Goal: Task Accomplishment & Management: Manage account settings

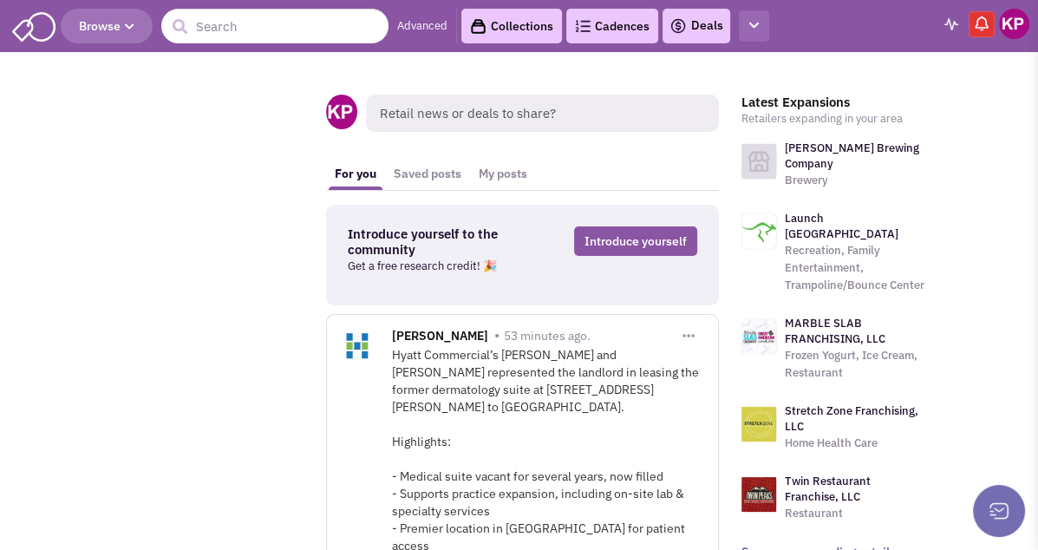
click at [754, 16] on button "button" at bounding box center [754, 26] width 30 height 32
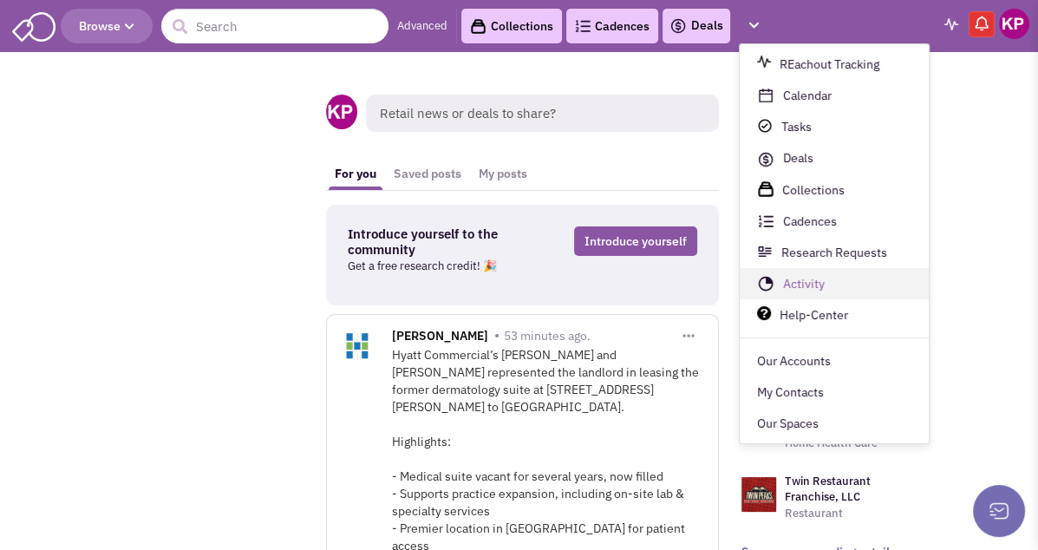
click at [789, 280] on link "Activity" at bounding box center [834, 284] width 189 height 31
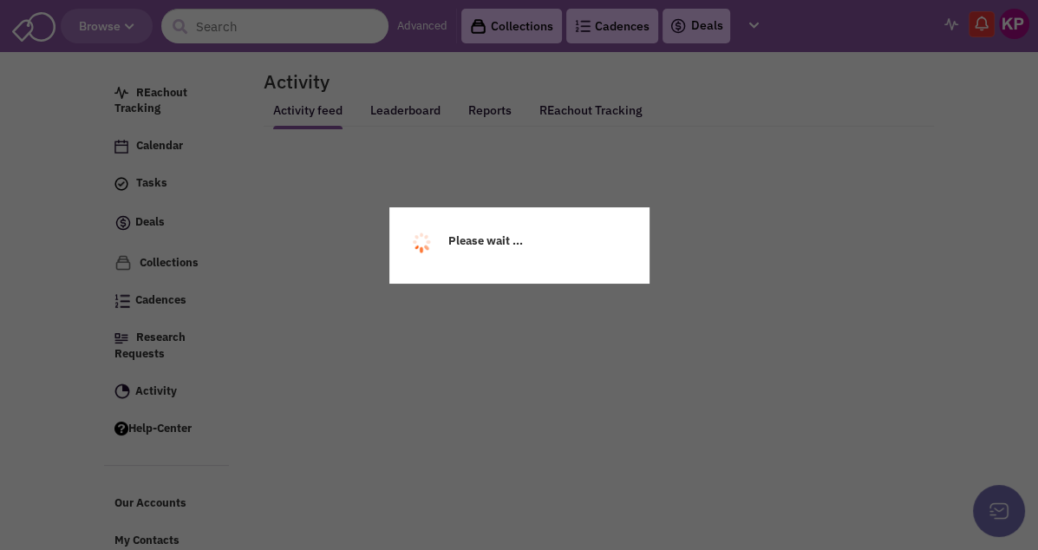
select select
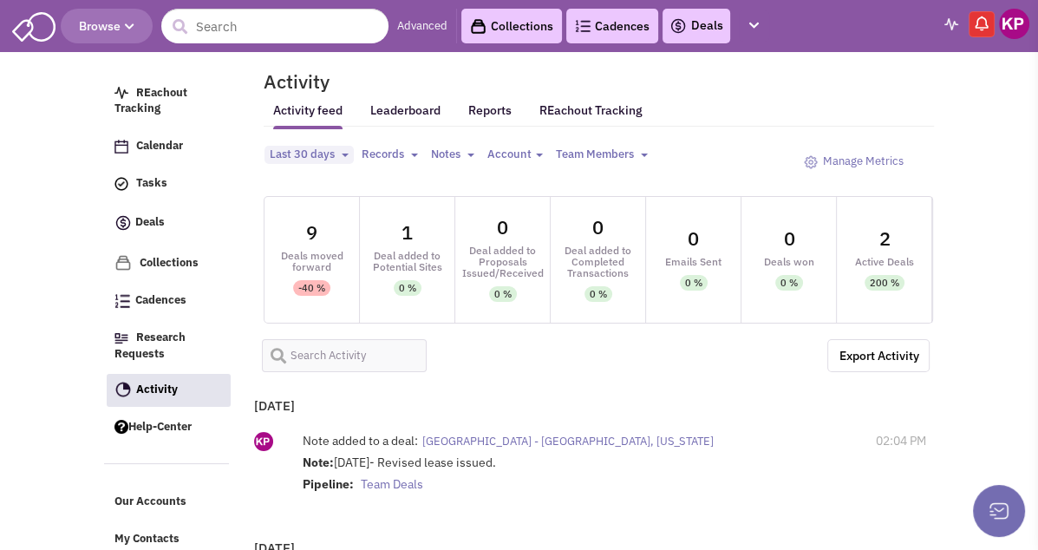
select select
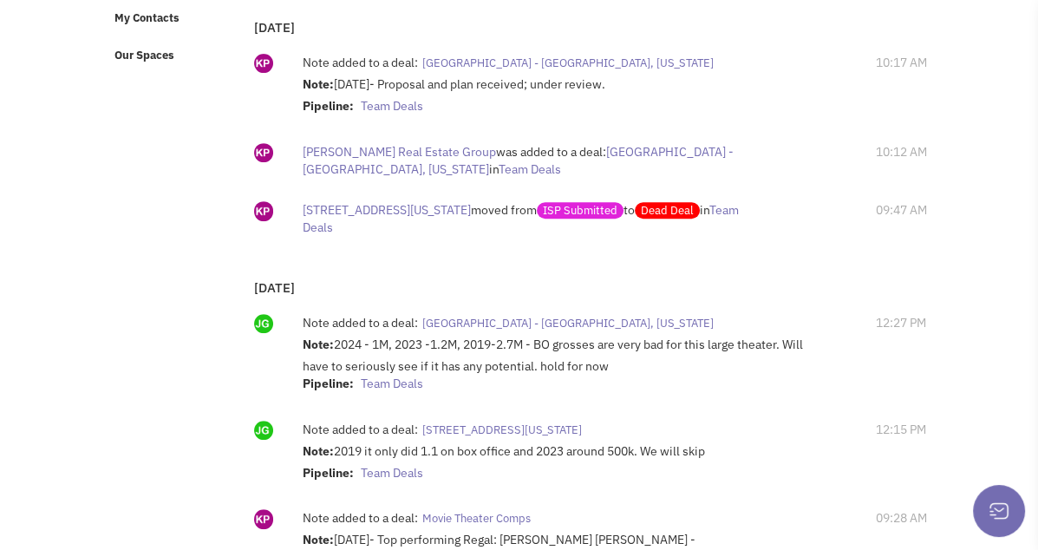
scroll to position [607, 0]
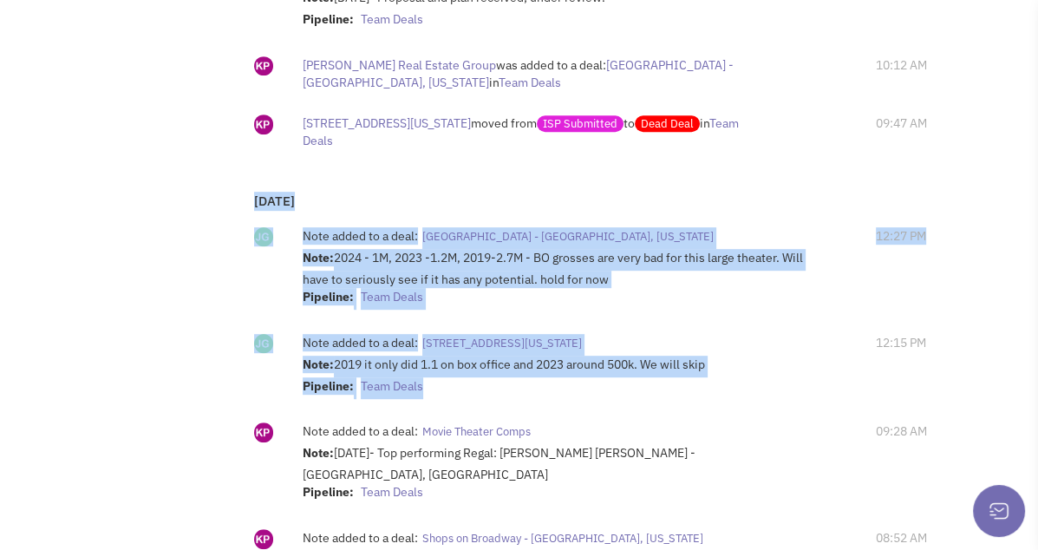
drag, startPoint x: 567, startPoint y: 390, endPoint x: 191, endPoint y: 196, distance: 423.6
click at [246, 196] on div "[DATE] Note added to a deal: [GEOGRAPHIC_DATA] - [GEOGRAPHIC_DATA], [US_STATE] …" at bounding box center [587, 400] width 683 height 441
copy div "[DATE] Note added to a deal: [GEOGRAPHIC_DATA] - [GEOGRAPHIC_DATA], [US_STATE] …"
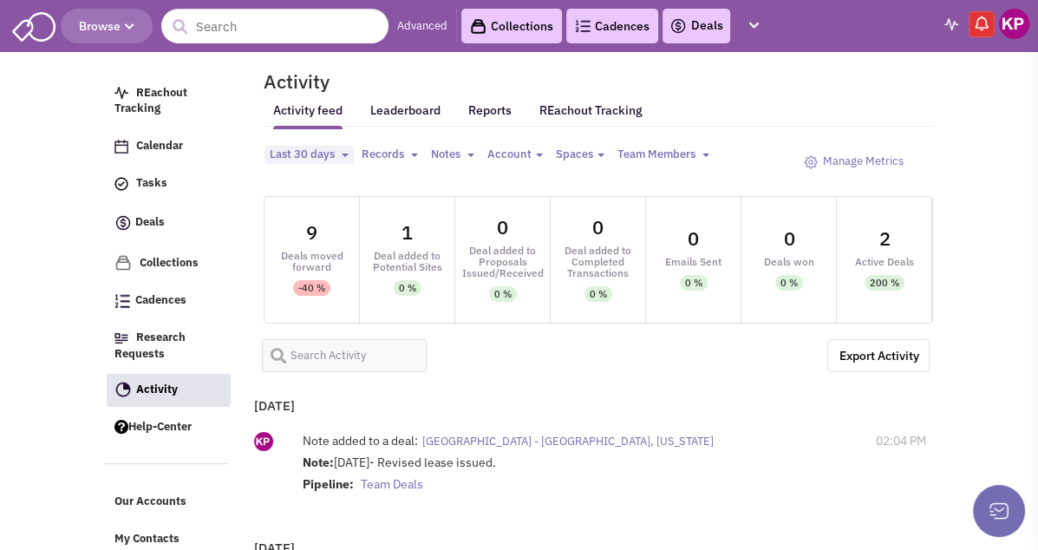
click at [1015, 25] on img at bounding box center [1014, 24] width 30 height 30
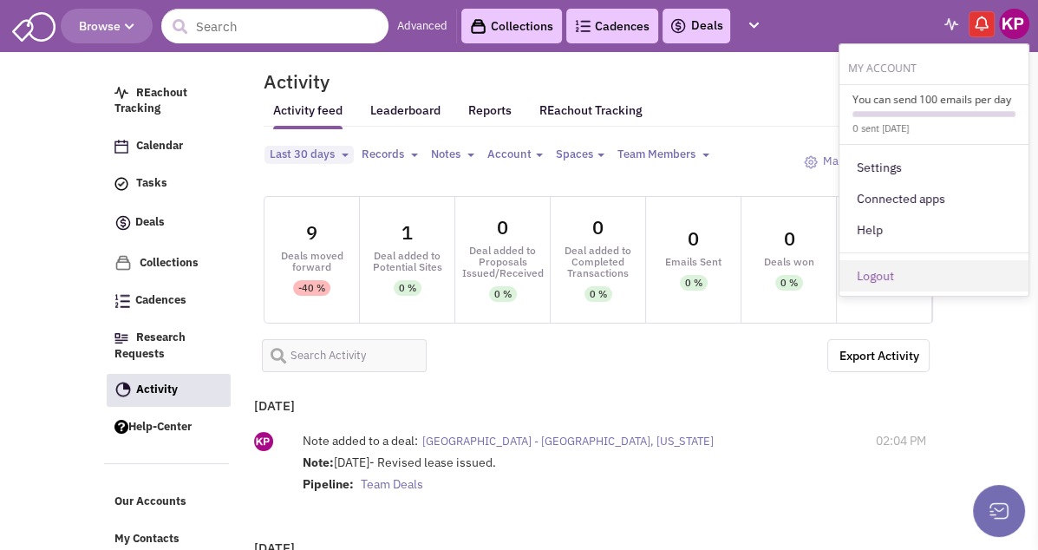
click at [901, 266] on link "Logout" at bounding box center [933, 275] width 189 height 31
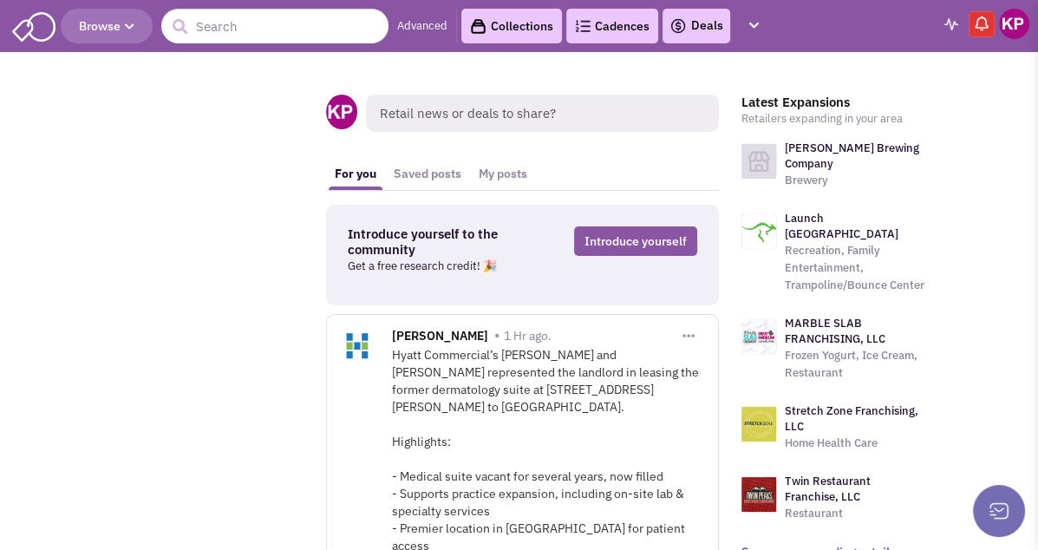
click at [679, 27] on img at bounding box center [678, 26] width 17 height 21
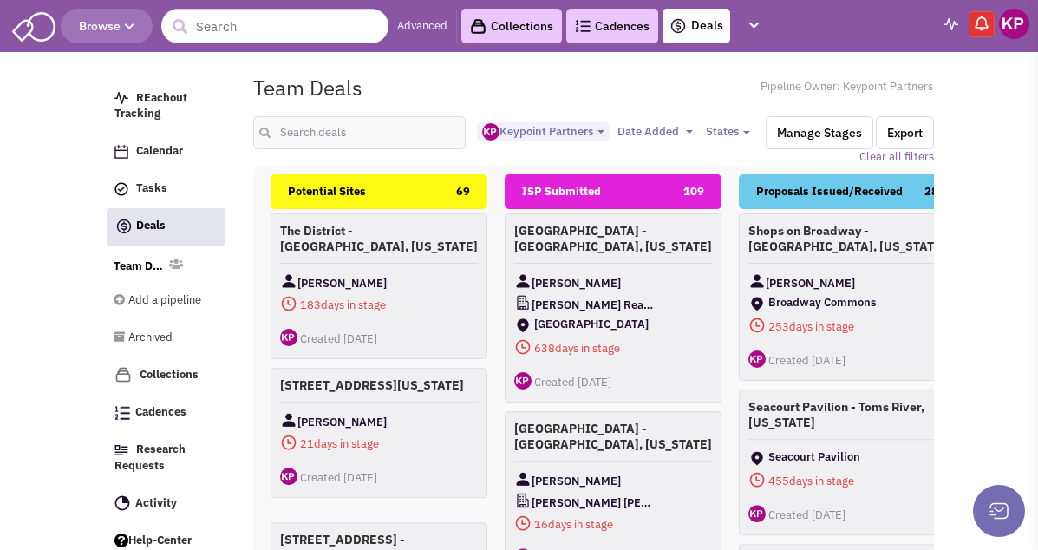
select select "1896"
select select
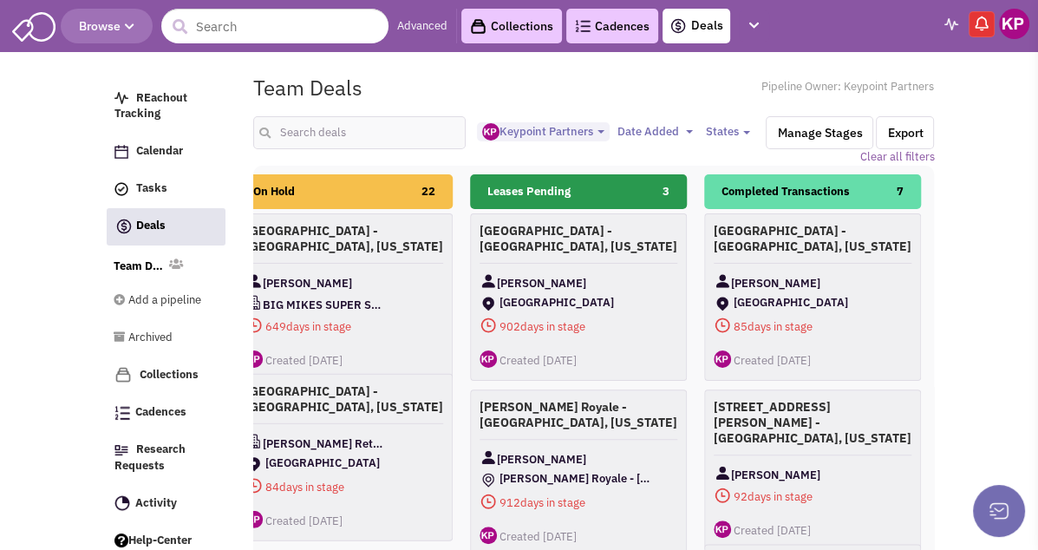
scroll to position [0, 973]
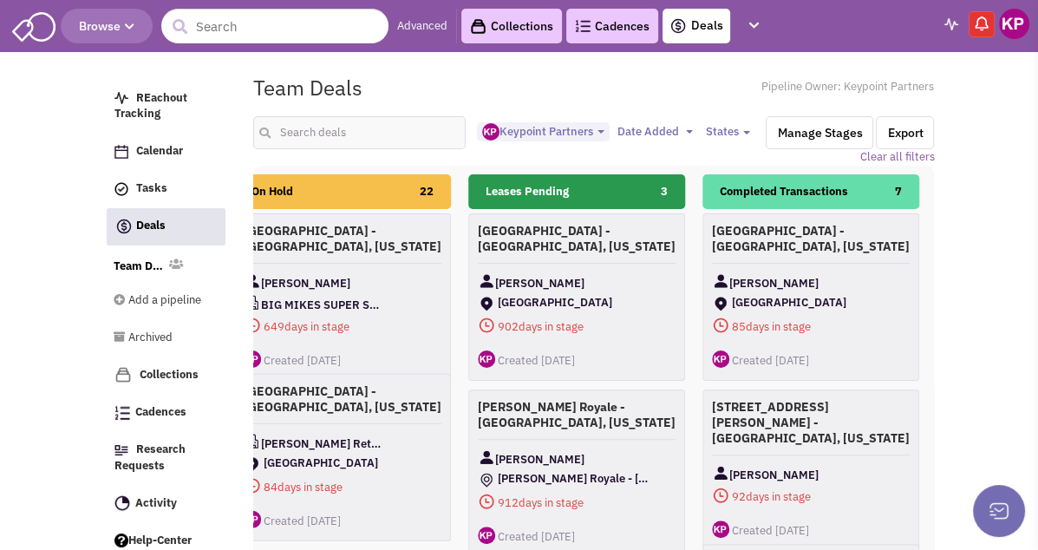
drag, startPoint x: 903, startPoint y: 191, endPoint x: 416, endPoint y: 188, distance: 486.5
click at [416, 188] on div "Potential Sites 69 The District - [GEOGRAPHIC_DATA], [US_STATE] [PERSON_NAME] 1…" at bounding box center [928, 477] width 3278 height 607
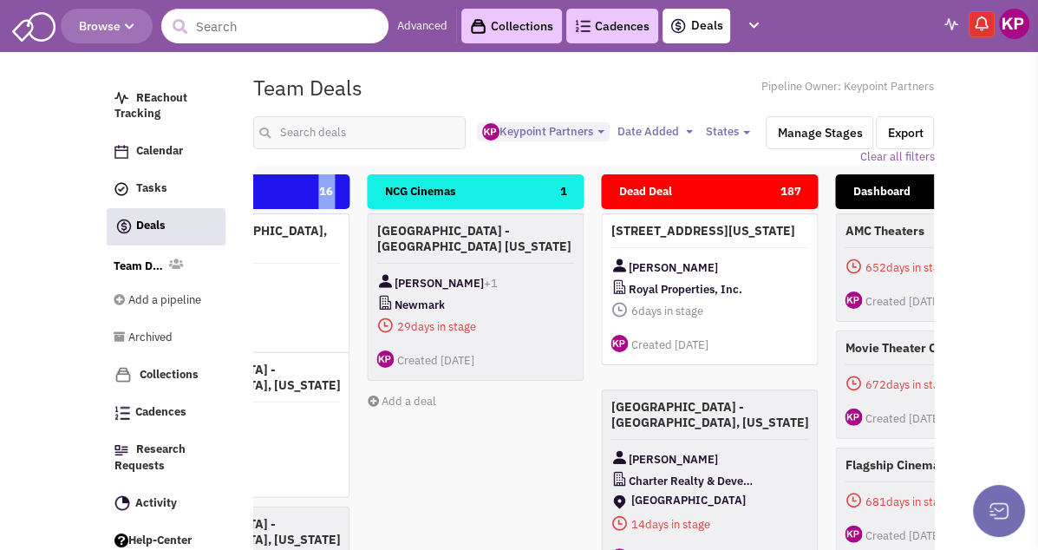
scroll to position [0, 1909]
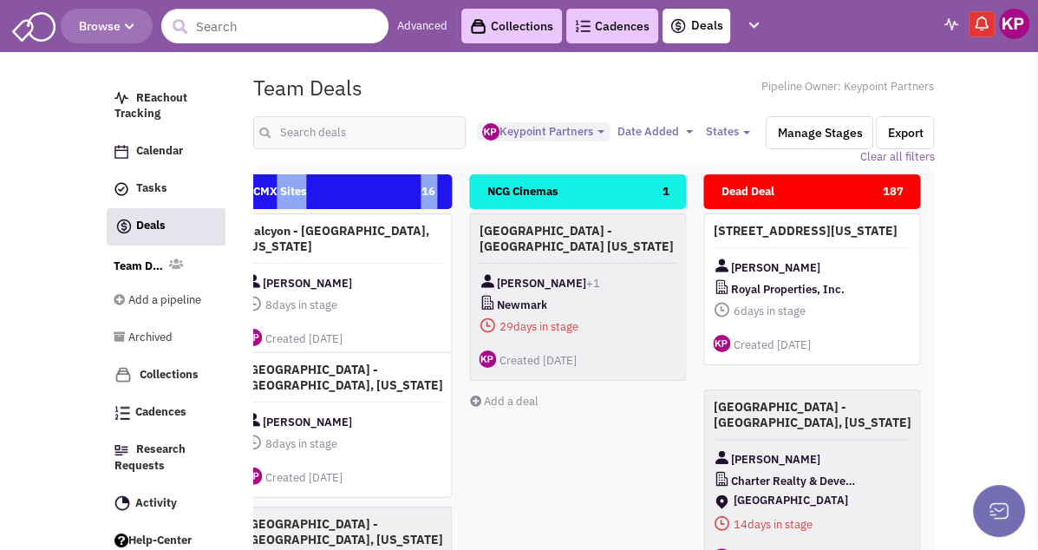
drag, startPoint x: 869, startPoint y: 195, endPoint x: 218, endPoint y: 180, distance: 651.5
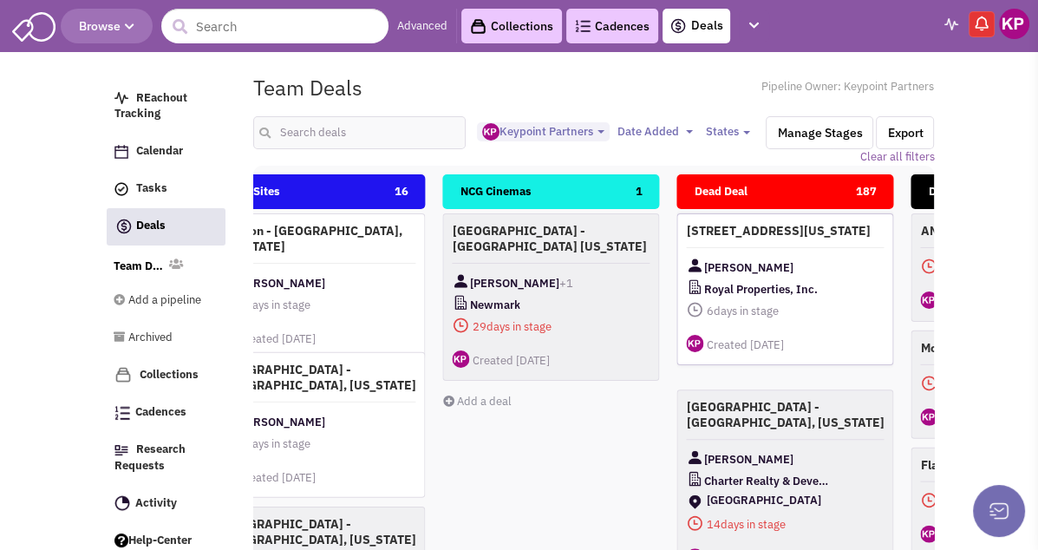
scroll to position [0, 1842]
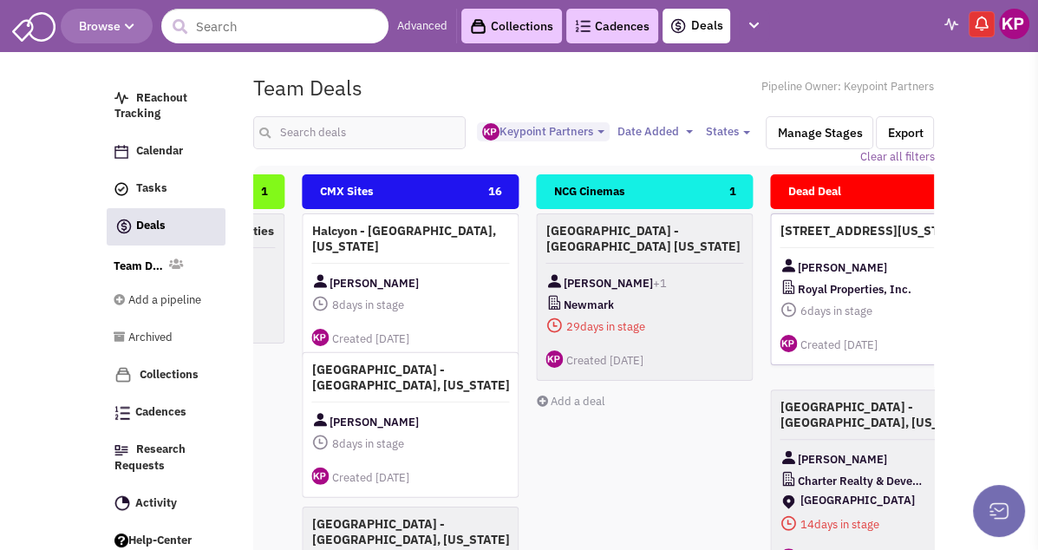
drag, startPoint x: 870, startPoint y: 186, endPoint x: 904, endPoint y: 228, distance: 53.6
click at [904, 228] on div "Potential Sites 69 The District - [GEOGRAPHIC_DATA], [US_STATE] [PERSON_NAME] 1…" at bounding box center [59, 477] width 3278 height 607
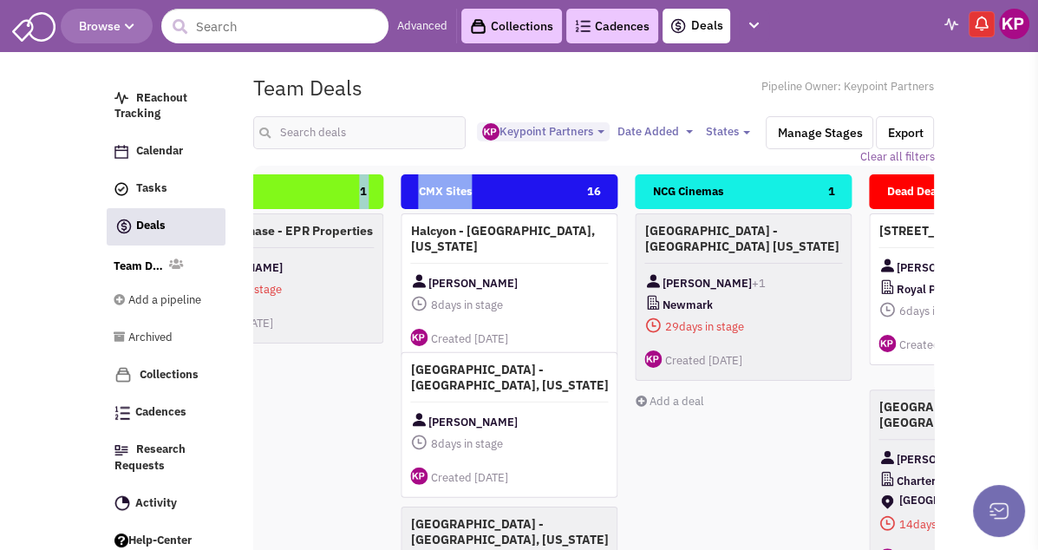
scroll to position [0, 2036]
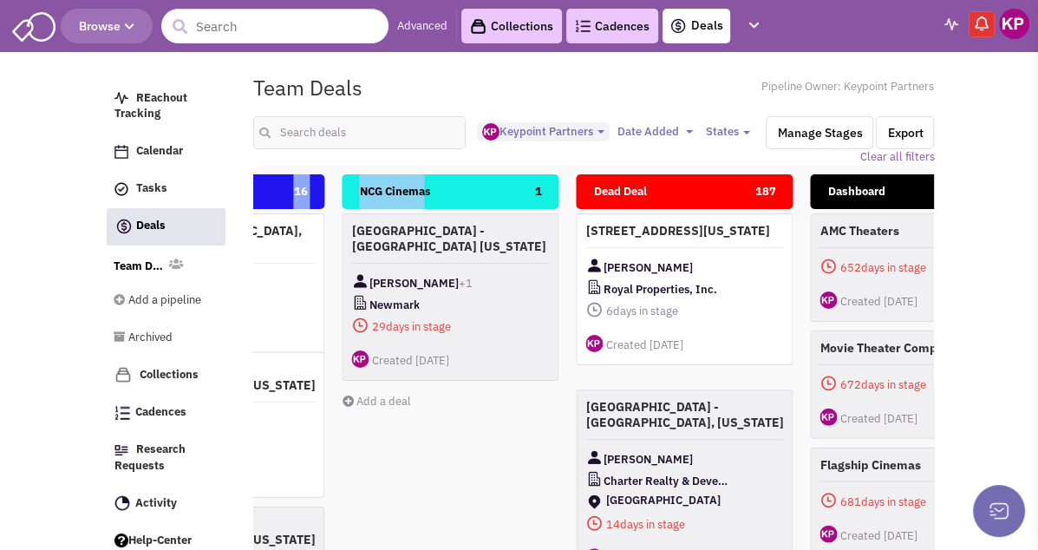
drag, startPoint x: 465, startPoint y: 186, endPoint x: 368, endPoint y: 204, distance: 98.7
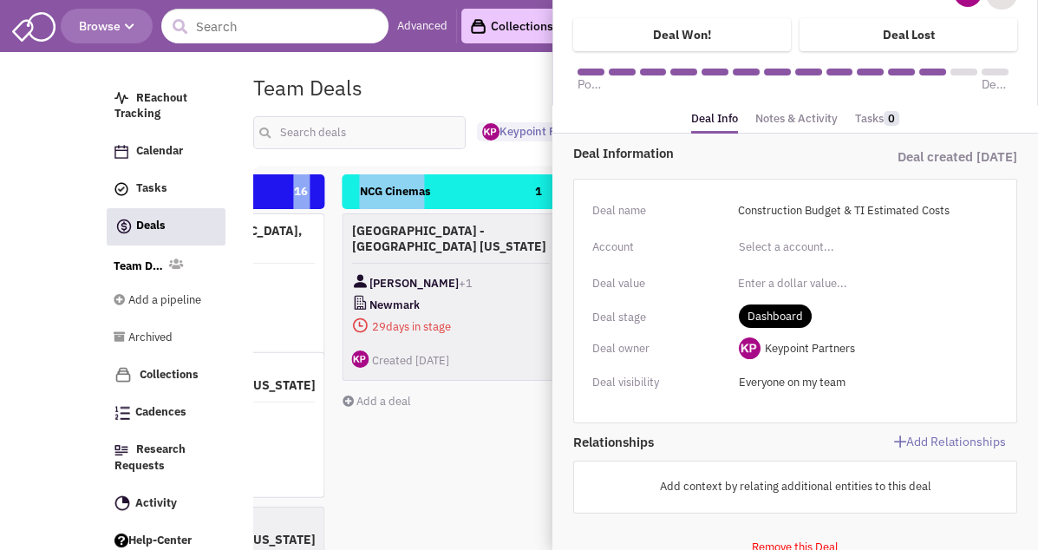
scroll to position [0, 0]
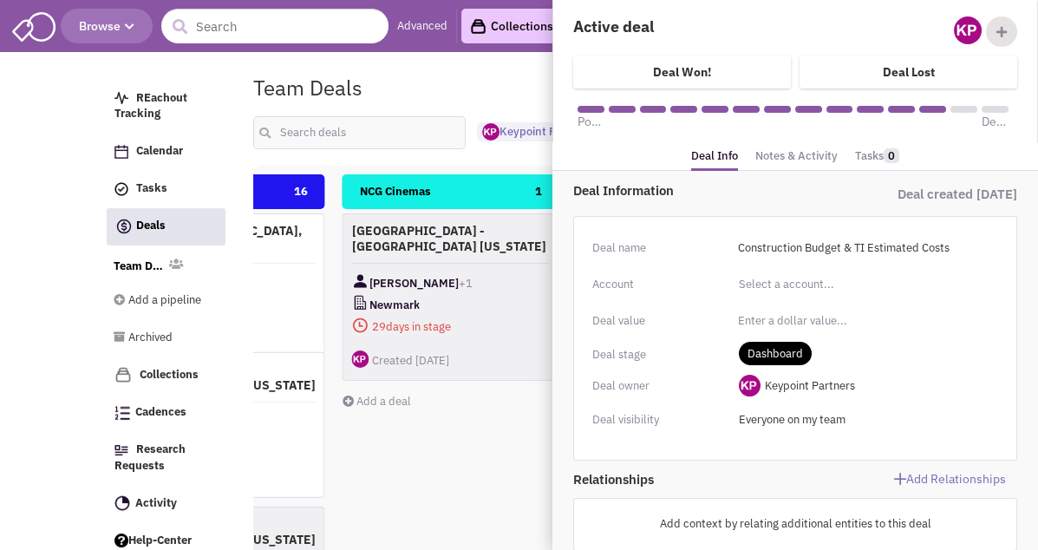
click at [791, 152] on link "Notes & Activity" at bounding box center [796, 156] width 82 height 25
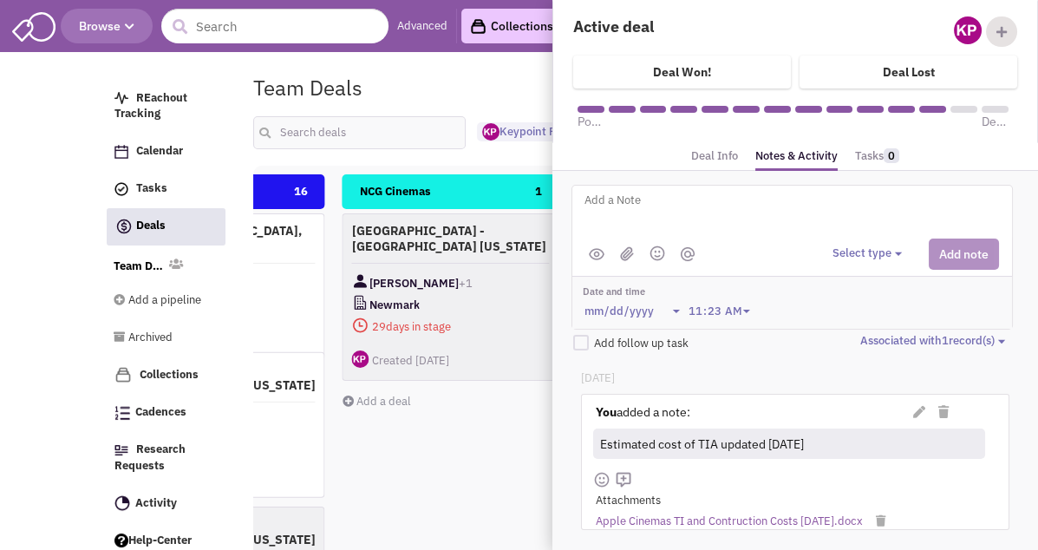
click at [502, 79] on div "Team Deals Pipeline Owner: Keypoint Partners" at bounding box center [593, 88] width 703 height 40
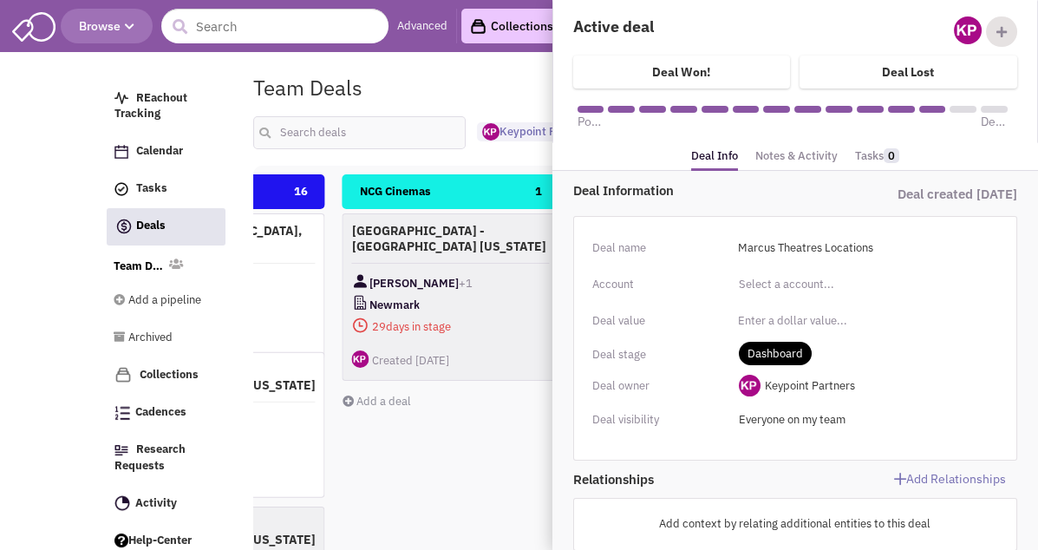
click at [787, 162] on link "Notes & Activity" at bounding box center [796, 156] width 82 height 25
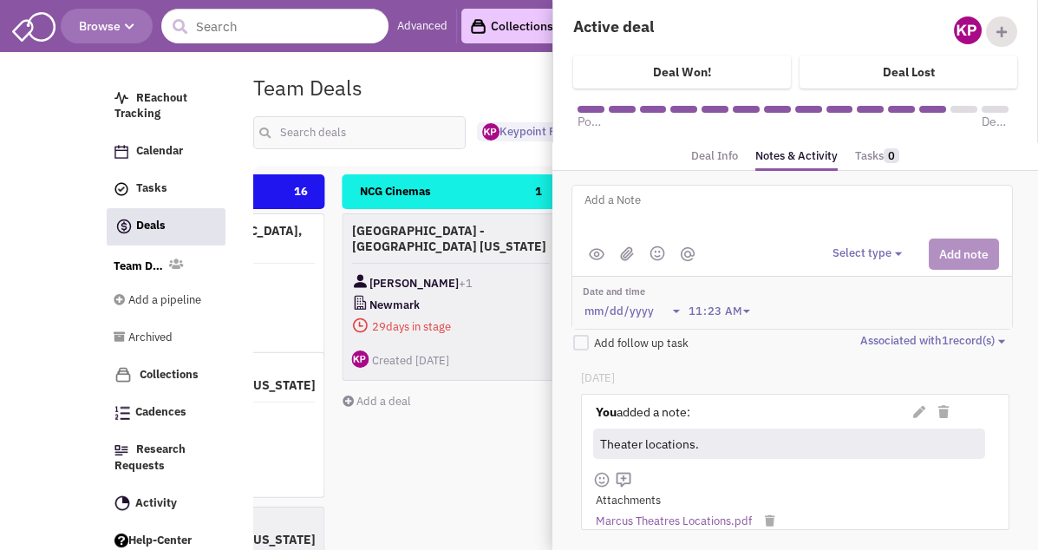
click at [511, 88] on div "Team Deals Pipeline Owner: Keypoint Partners" at bounding box center [593, 88] width 703 height 40
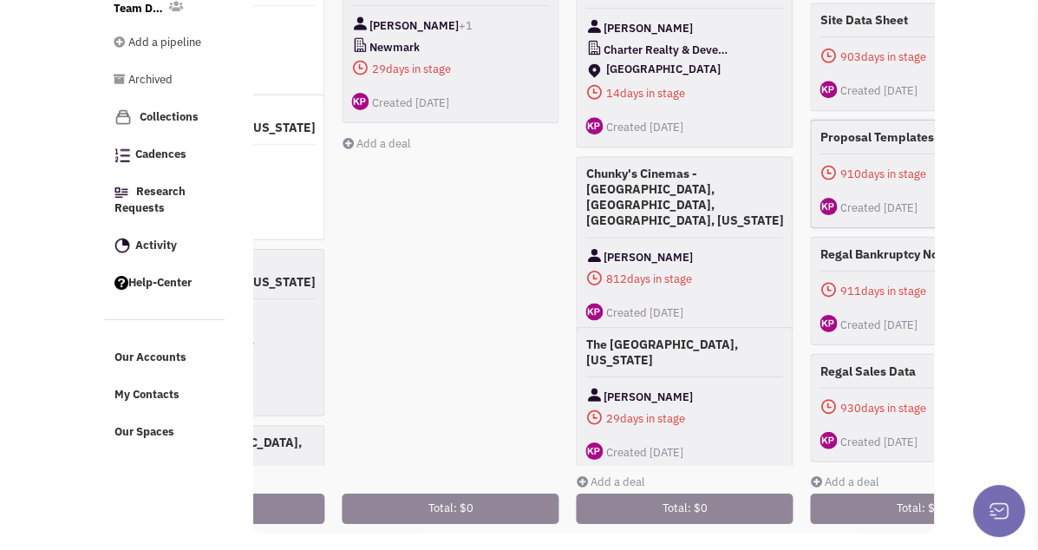
scroll to position [269, 0]
click at [816, 474] on link "Add a deal" at bounding box center [844, 481] width 69 height 15
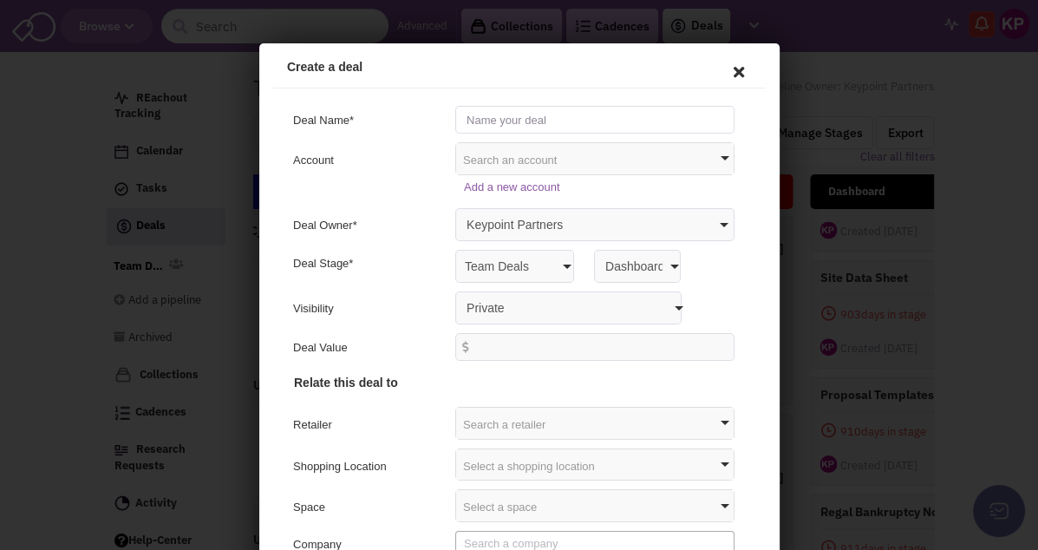
click at [553, 121] on input "text" at bounding box center [591, 117] width 279 height 28
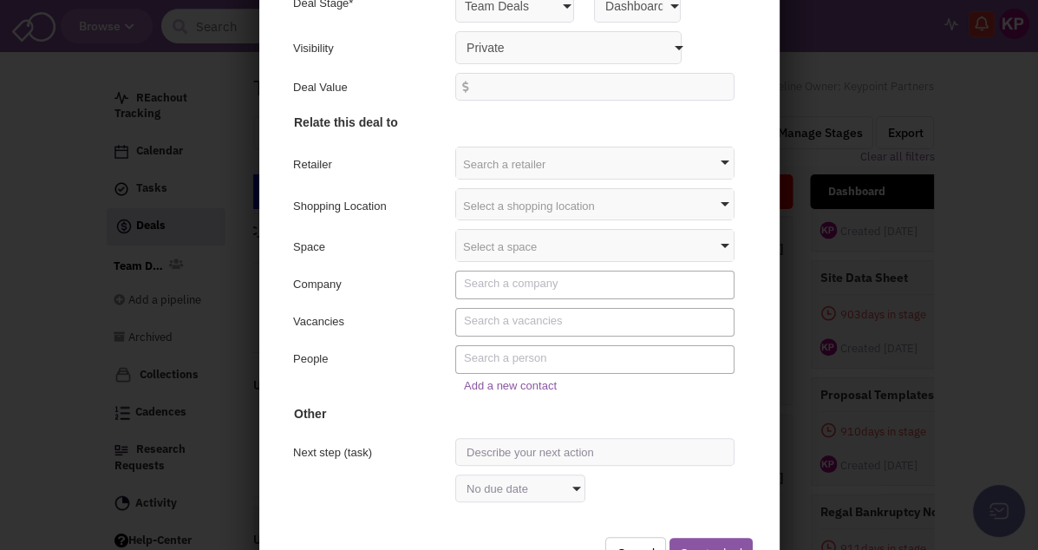
scroll to position [173, 0]
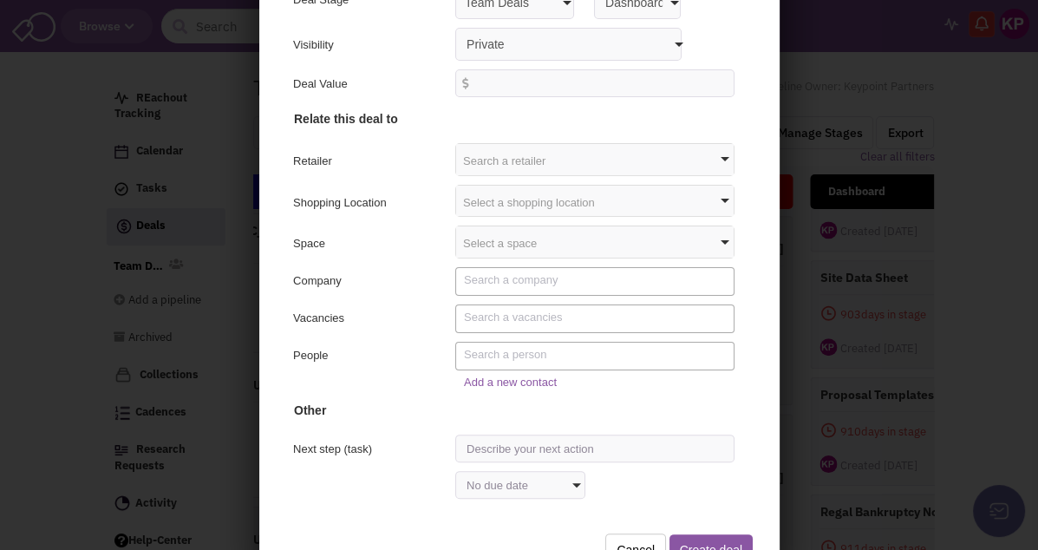
type input "Epic Theatres"
click at [511, 278] on textarea "Search" at bounding box center [593, 278] width 266 height 16
type textarea "Epic Th"
click at [673, 535] on button "Create deal" at bounding box center [707, 547] width 83 height 31
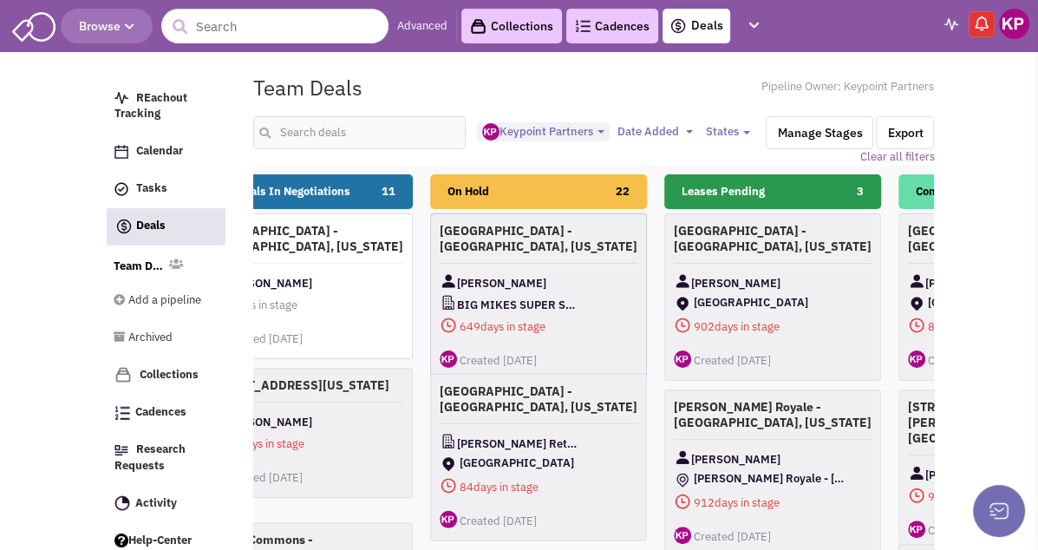
scroll to position [0, 801]
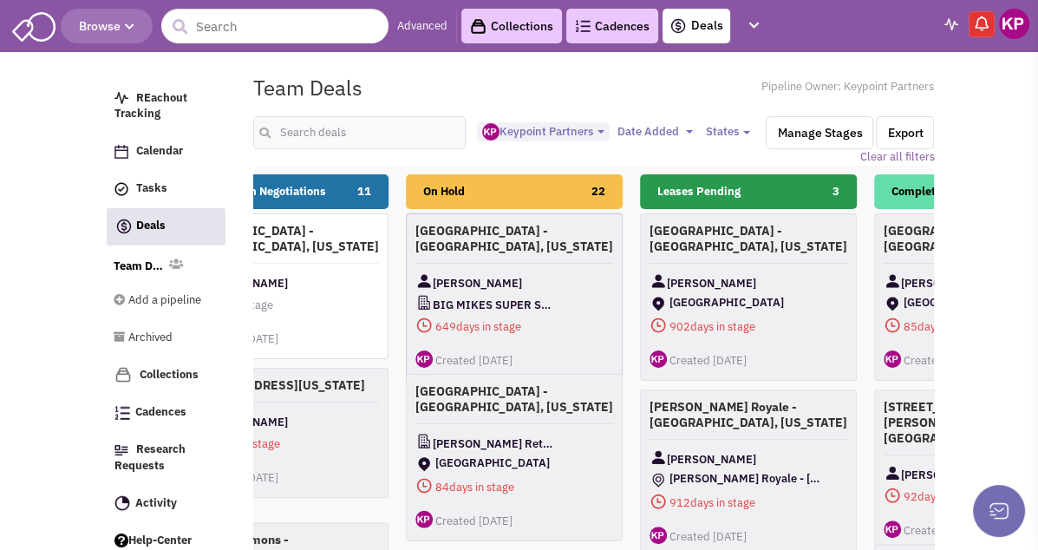
drag, startPoint x: 910, startPoint y: 233, endPoint x: 509, endPoint y: 247, distance: 400.9
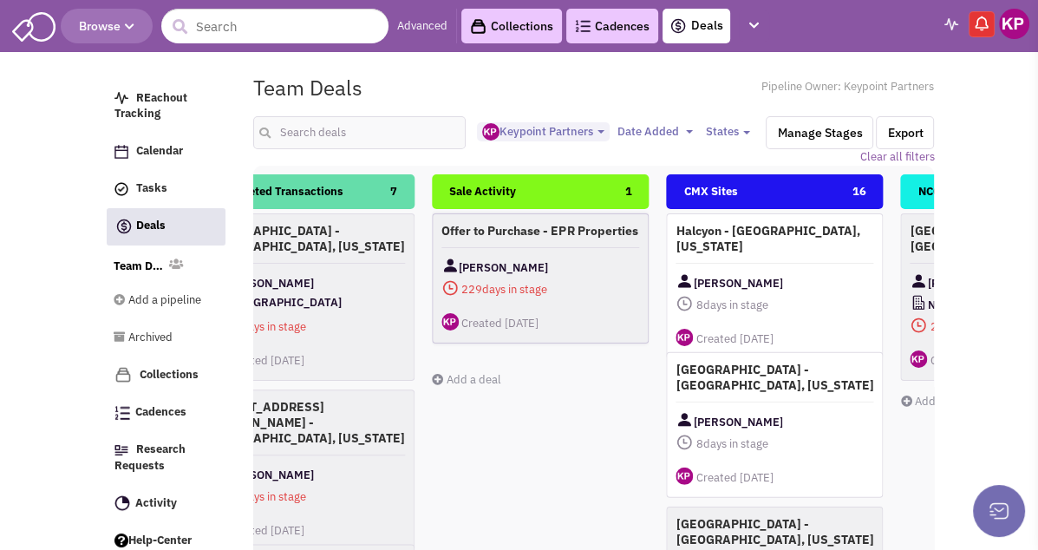
scroll to position [0, 1500]
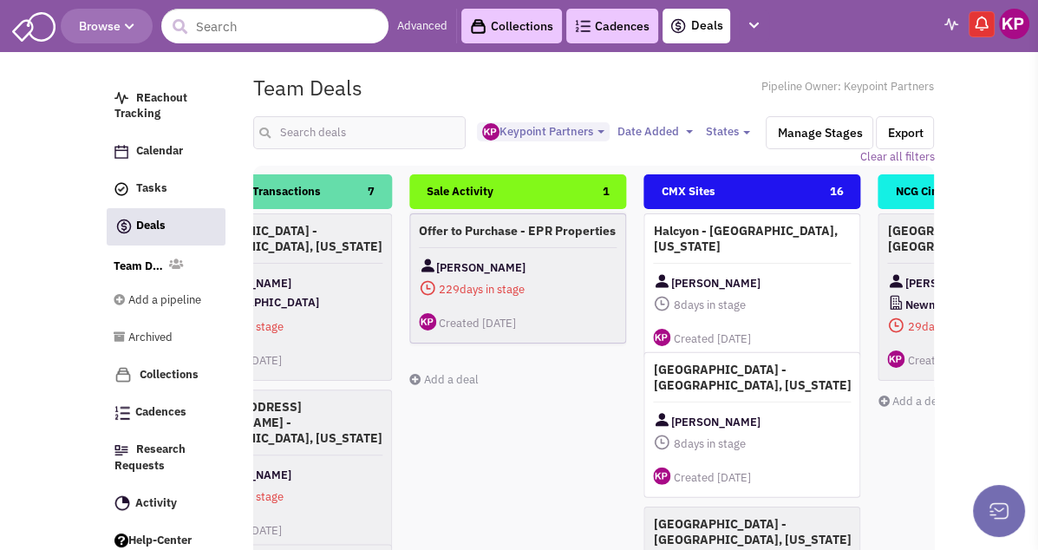
drag, startPoint x: 805, startPoint y: 232, endPoint x: 455, endPoint y: 230, distance: 349.5
click at [455, 230] on div "Potential Sites 69 The District - [GEOGRAPHIC_DATA], [US_STATE] [PERSON_NAME] 1…" at bounding box center [401, 477] width 3278 height 607
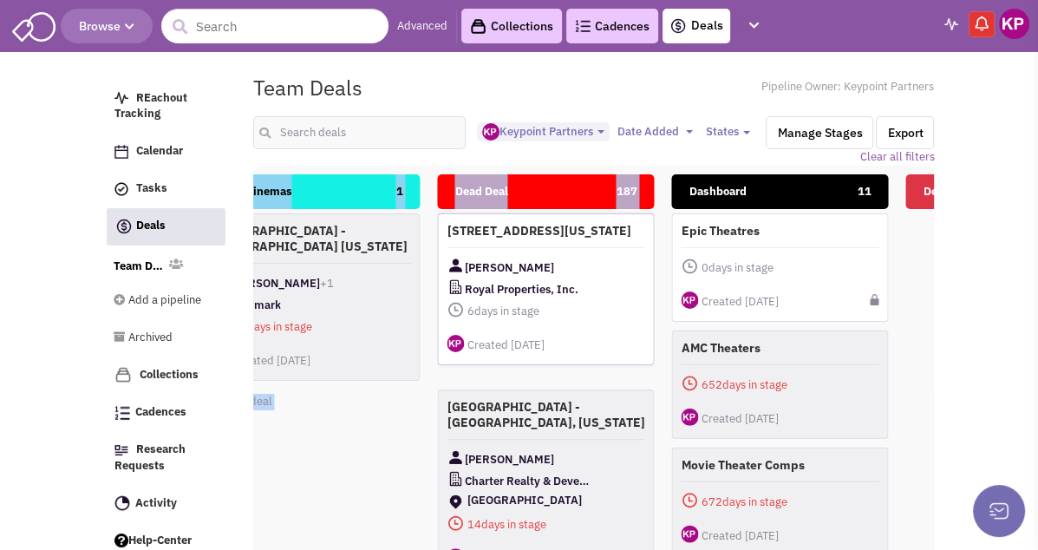
drag, startPoint x: 811, startPoint y: 224, endPoint x: 474, endPoint y: 228, distance: 337.4
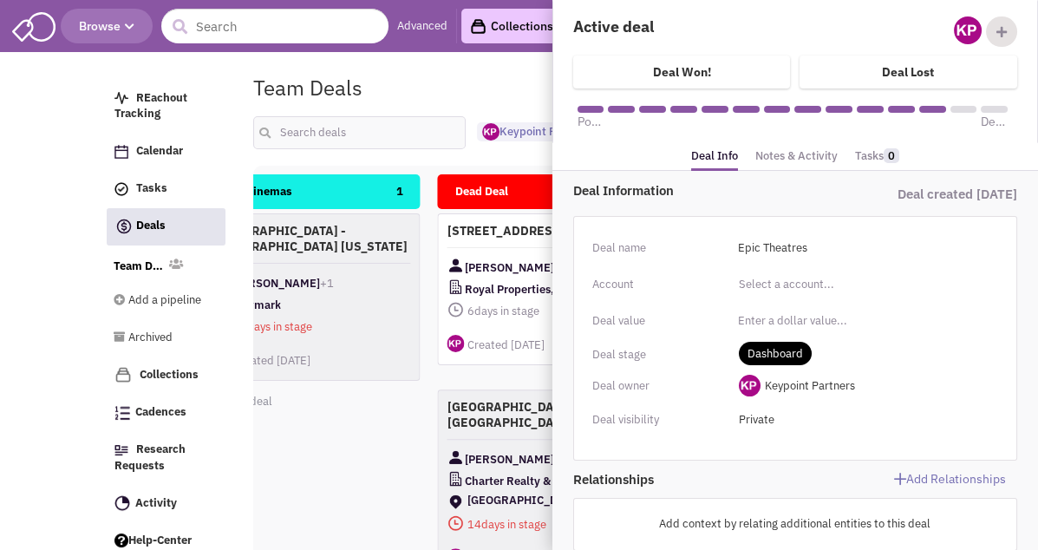
click at [798, 153] on link "Notes & Activity" at bounding box center [796, 156] width 82 height 25
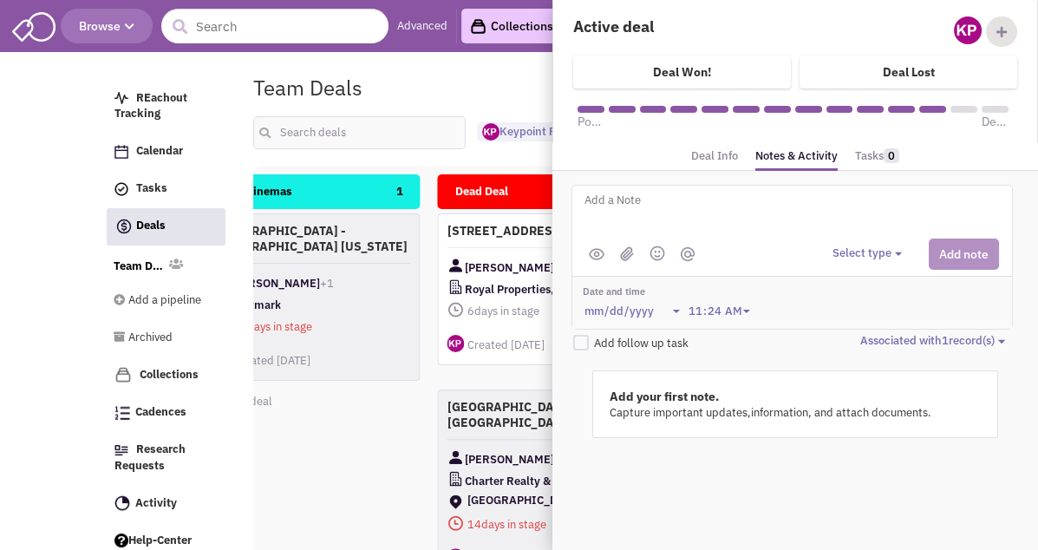
click at [689, 202] on textarea at bounding box center [797, 214] width 429 height 48
type textarea "[DATE]- Brochure and business card."
click at [870, 256] on button "Select type" at bounding box center [870, 253] width 75 height 16
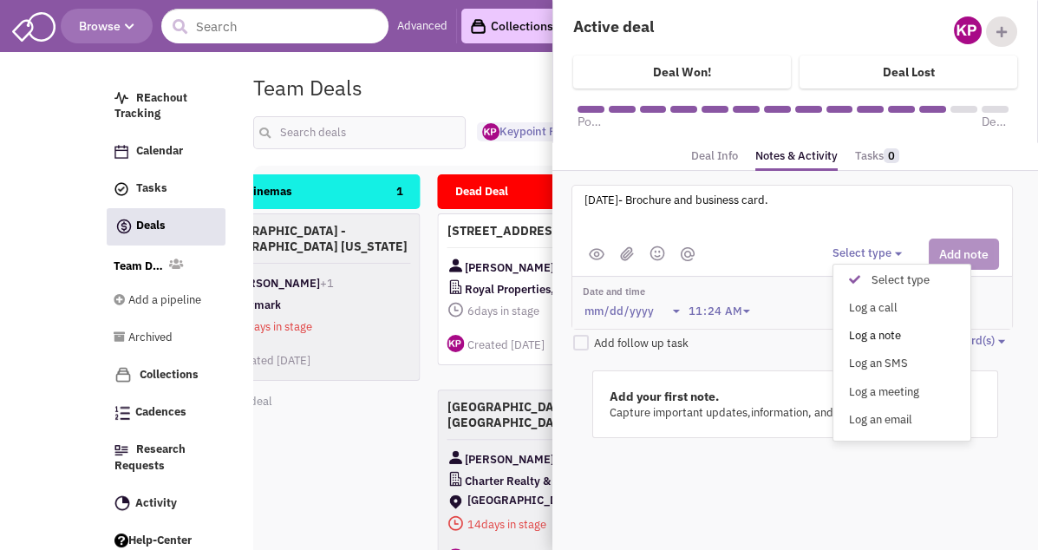
click at [869, 334] on div "Log a note" at bounding box center [859, 336] width 42 height 16
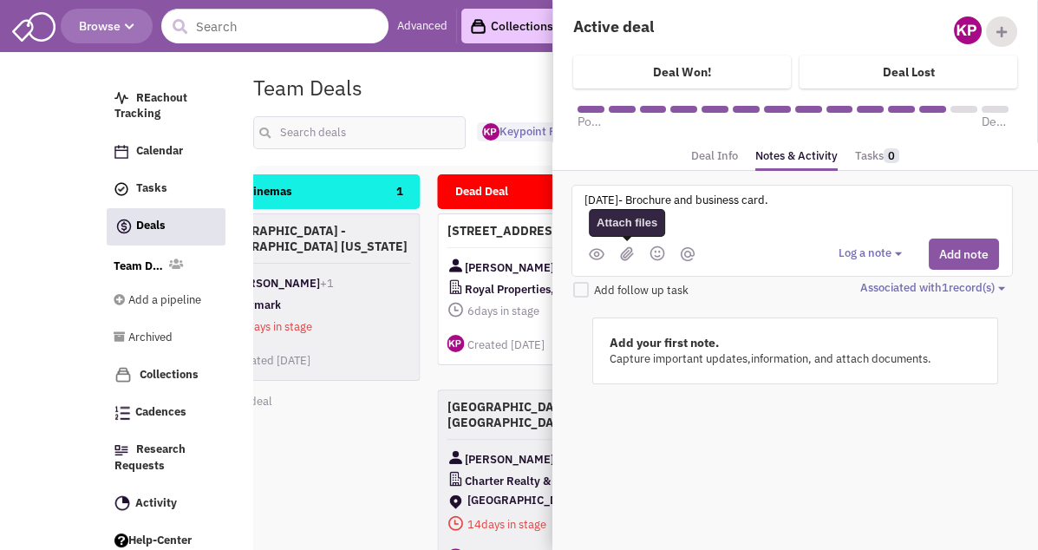
click at [625, 258] on img at bounding box center [627, 253] width 14 height 15
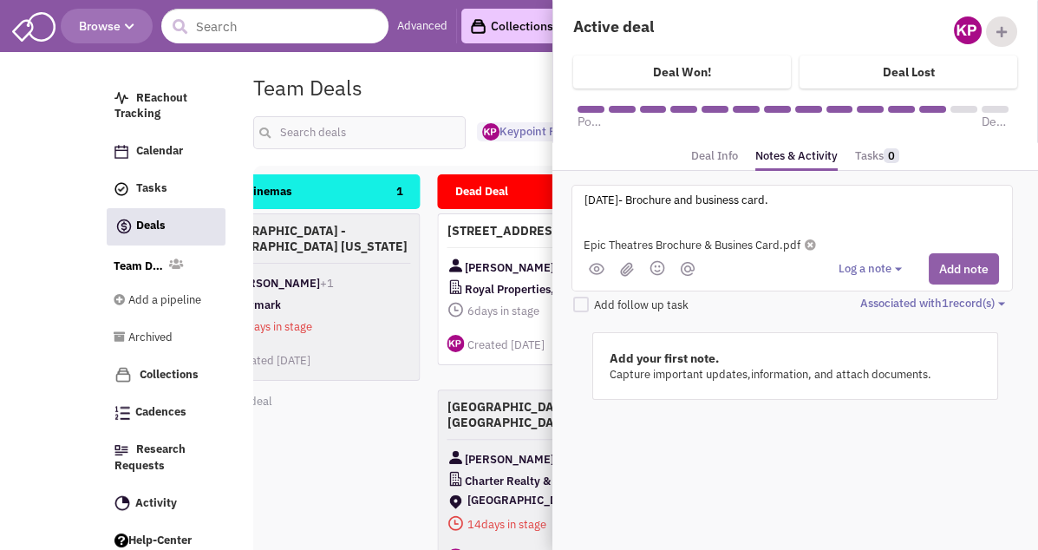
click at [984, 270] on button "Add note" at bounding box center [964, 268] width 70 height 31
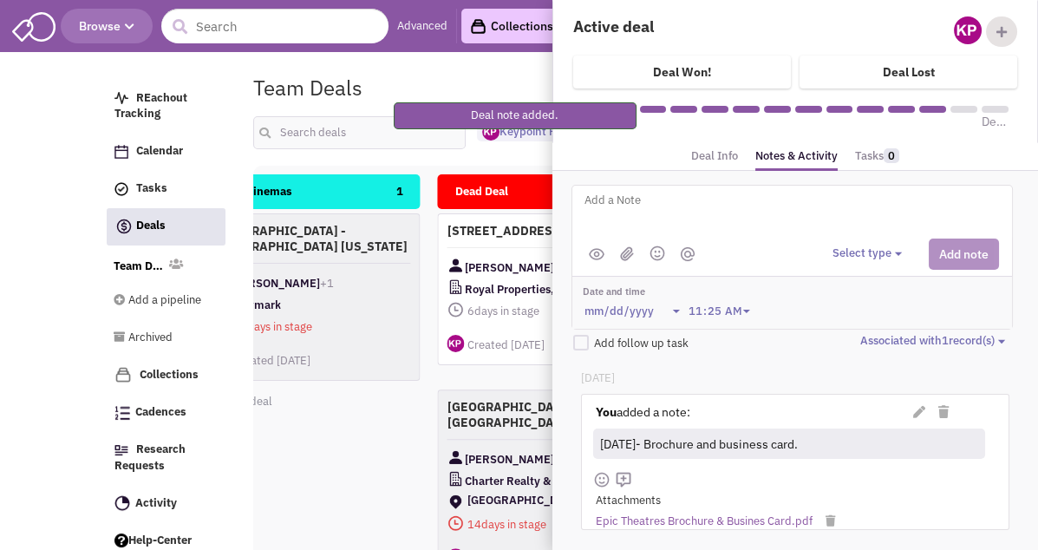
click at [463, 79] on div "Team Deals Pipeline Owner: Keypoint Partners" at bounding box center [593, 88] width 703 height 40
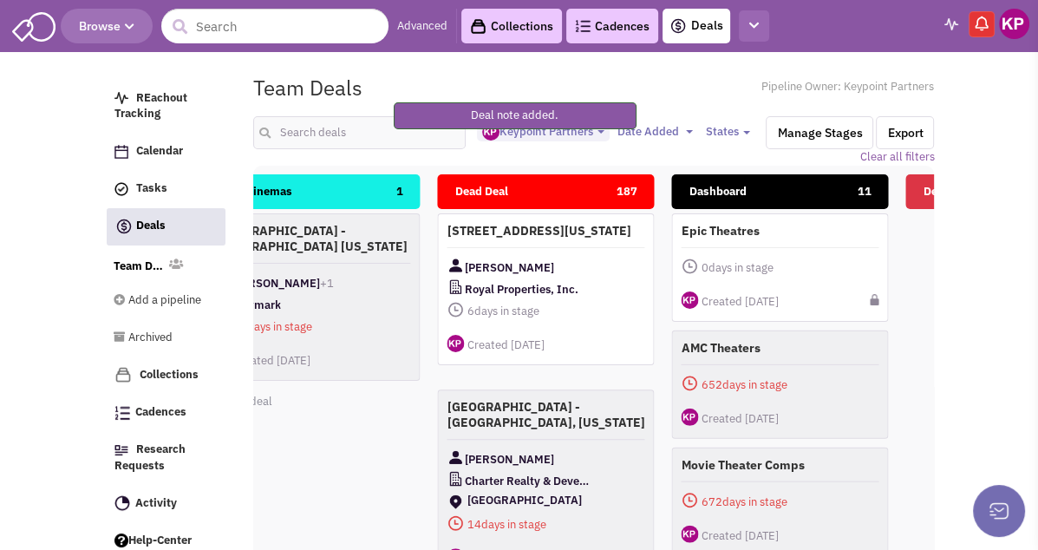
click at [749, 30] on button "button" at bounding box center [754, 26] width 30 height 32
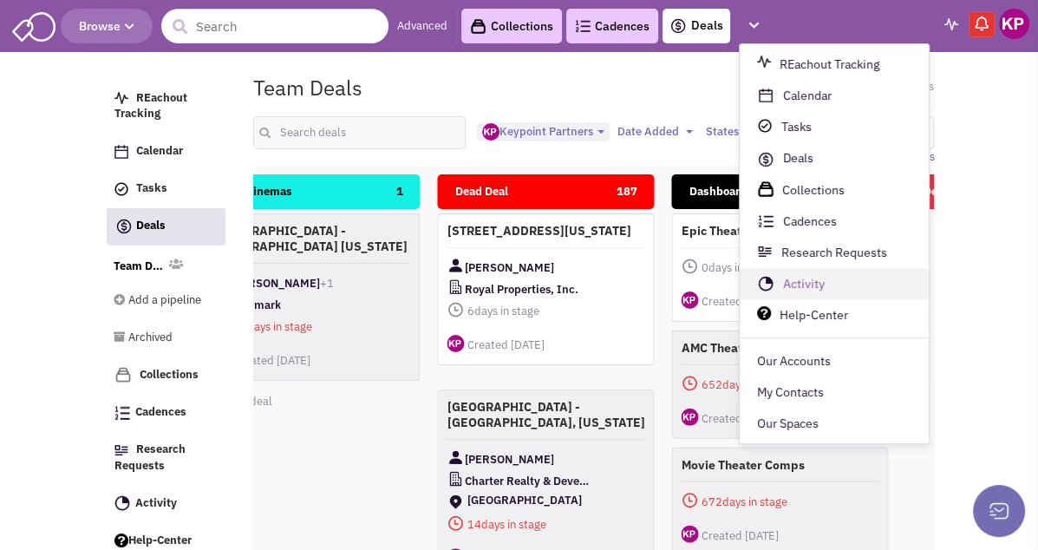
click at [820, 290] on link "Activity" at bounding box center [834, 284] width 189 height 31
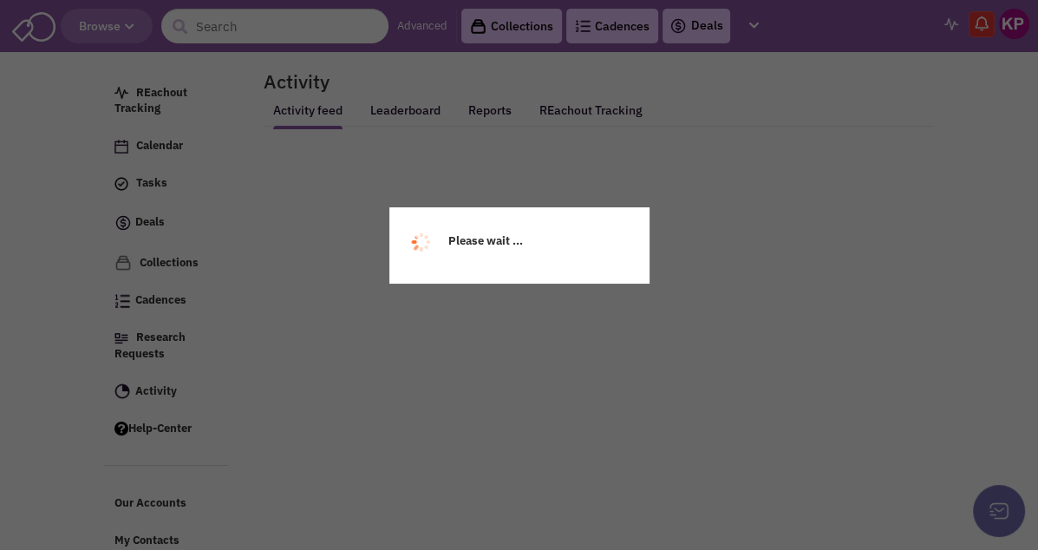
select select
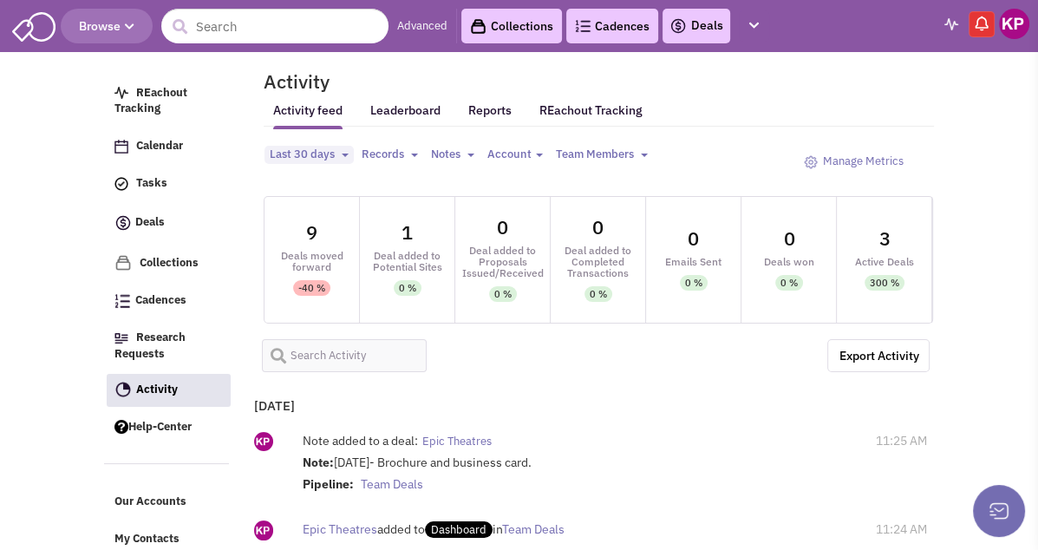
select select
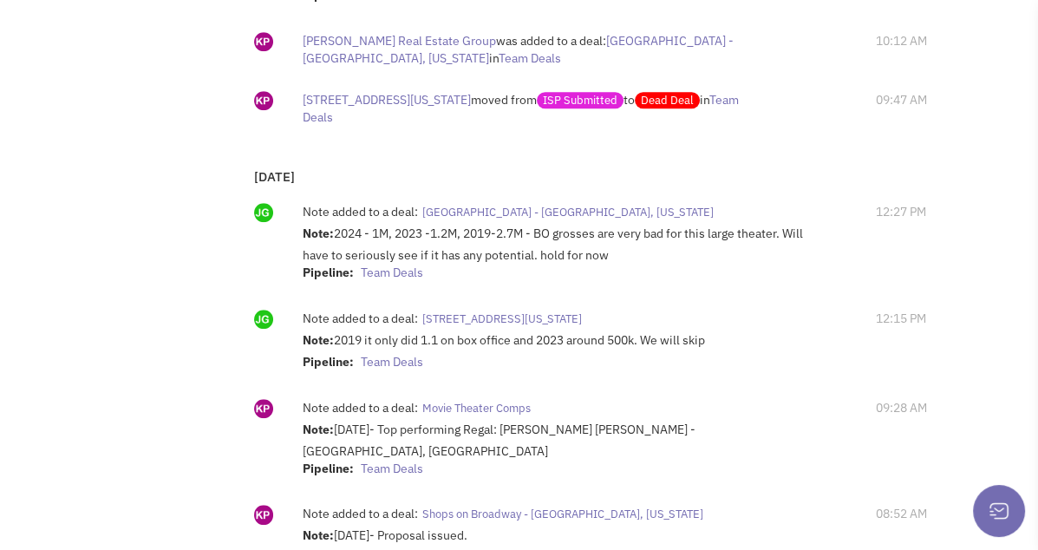
scroll to position [867, 0]
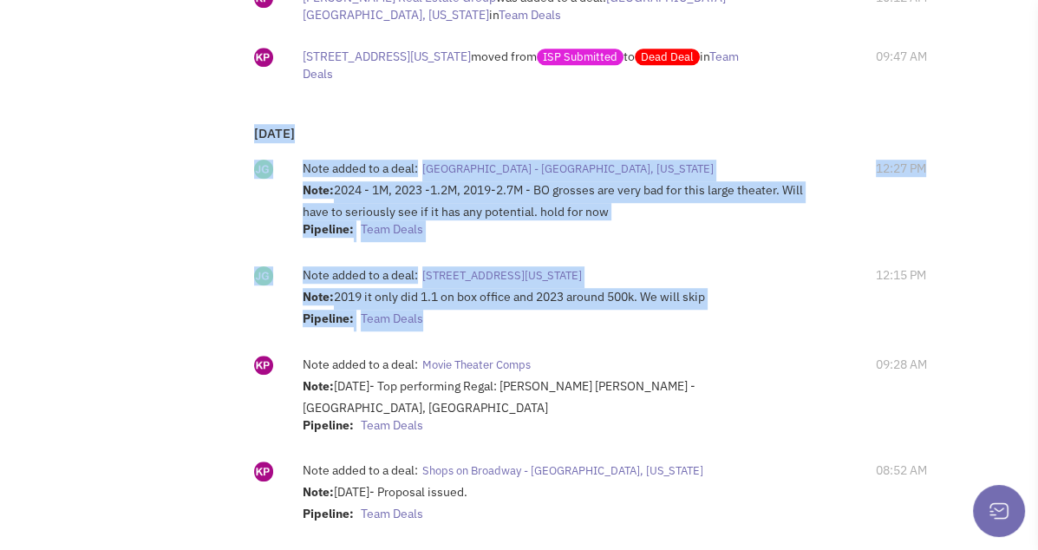
drag, startPoint x: 415, startPoint y: 322, endPoint x: 198, endPoint y: 134, distance: 286.5
click at [246, 134] on div "[DATE] Note added to a deal: [GEOGRAPHIC_DATA] - [GEOGRAPHIC_DATA], [US_STATE] …" at bounding box center [587, 333] width 683 height 441
copy div "[DATE] Note added to a deal: [GEOGRAPHIC_DATA] - [GEOGRAPHIC_DATA], [US_STATE] …"
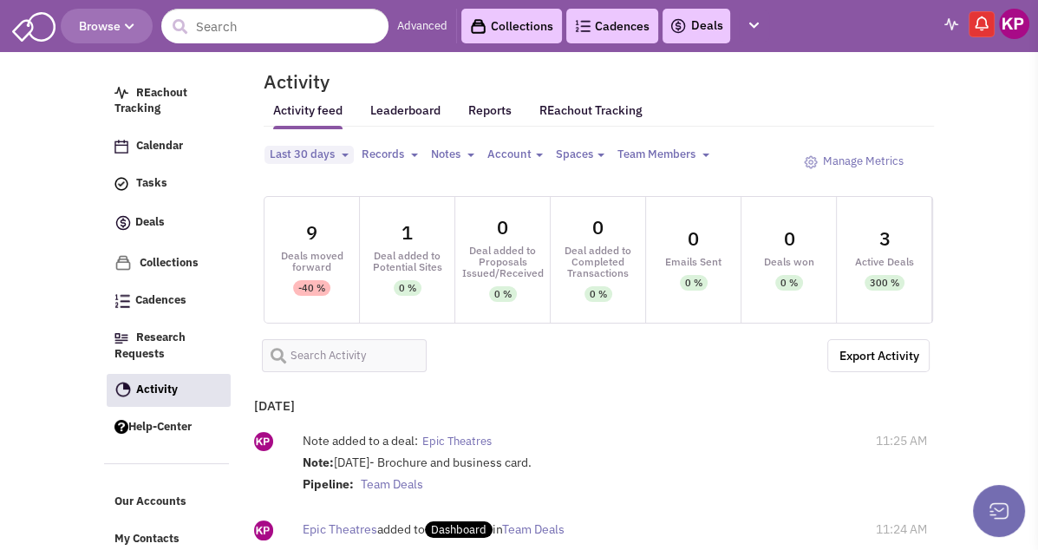
click at [1010, 25] on img at bounding box center [1014, 24] width 30 height 30
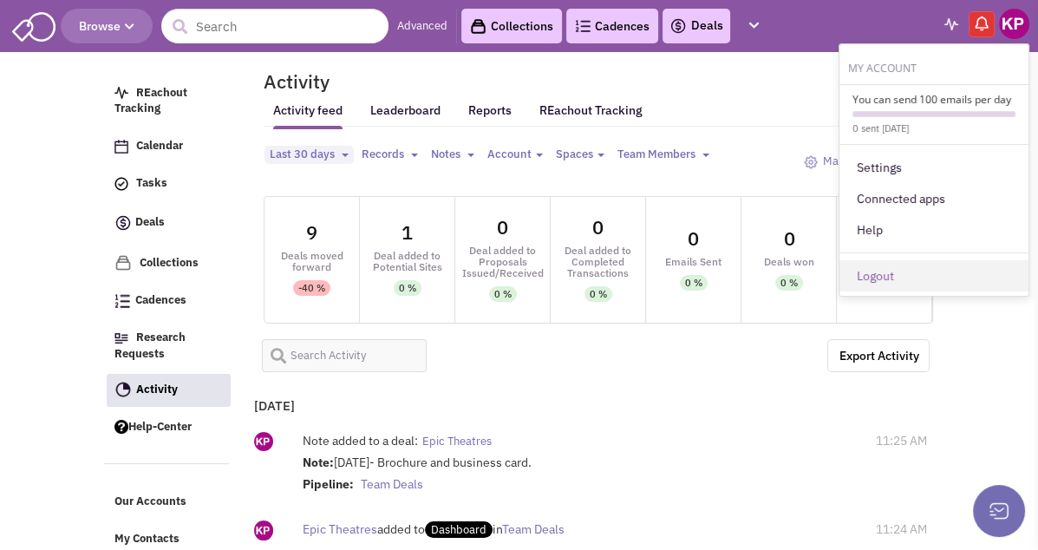
click at [862, 281] on link "Logout" at bounding box center [933, 275] width 189 height 31
